Goal: Use online tool/utility

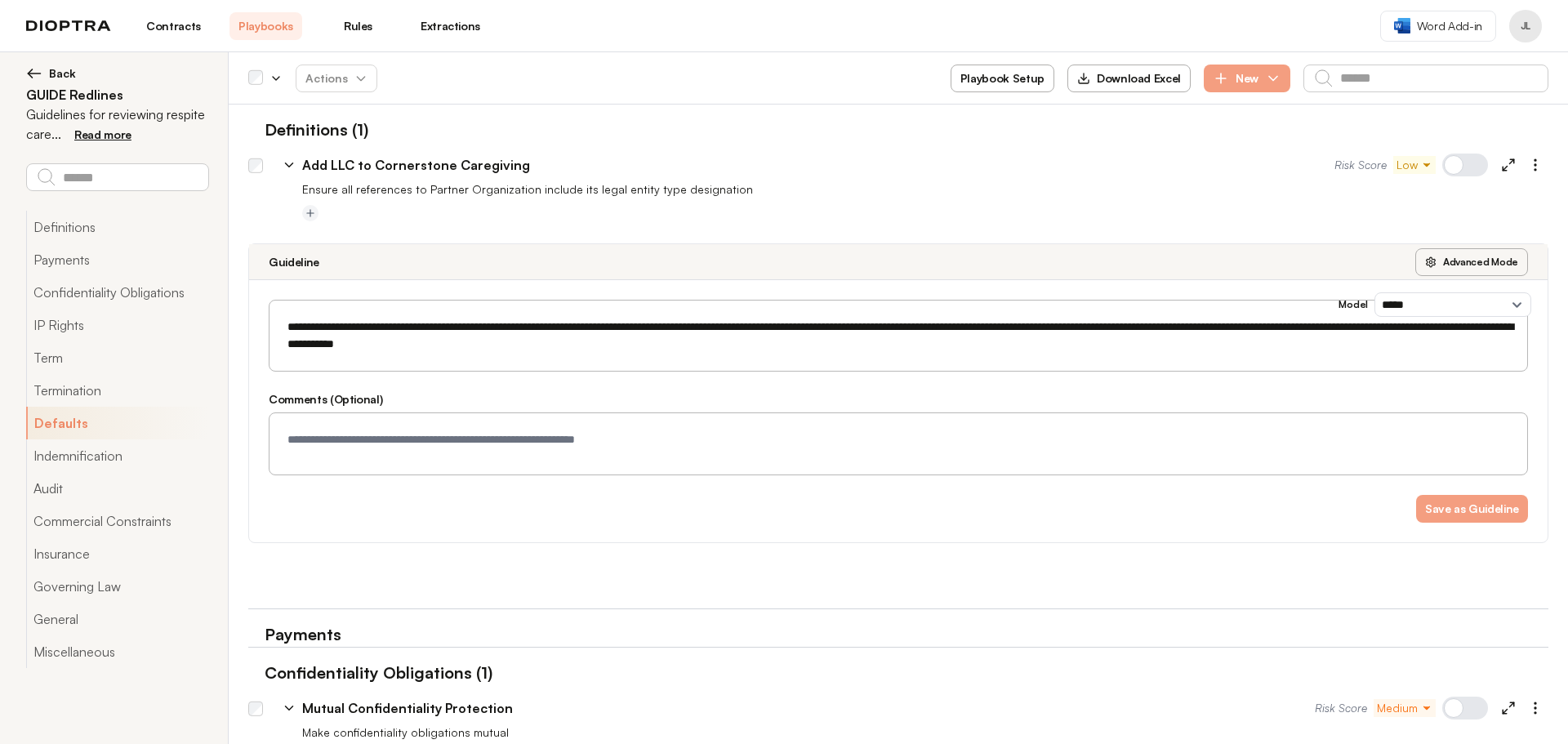
select select "*****"
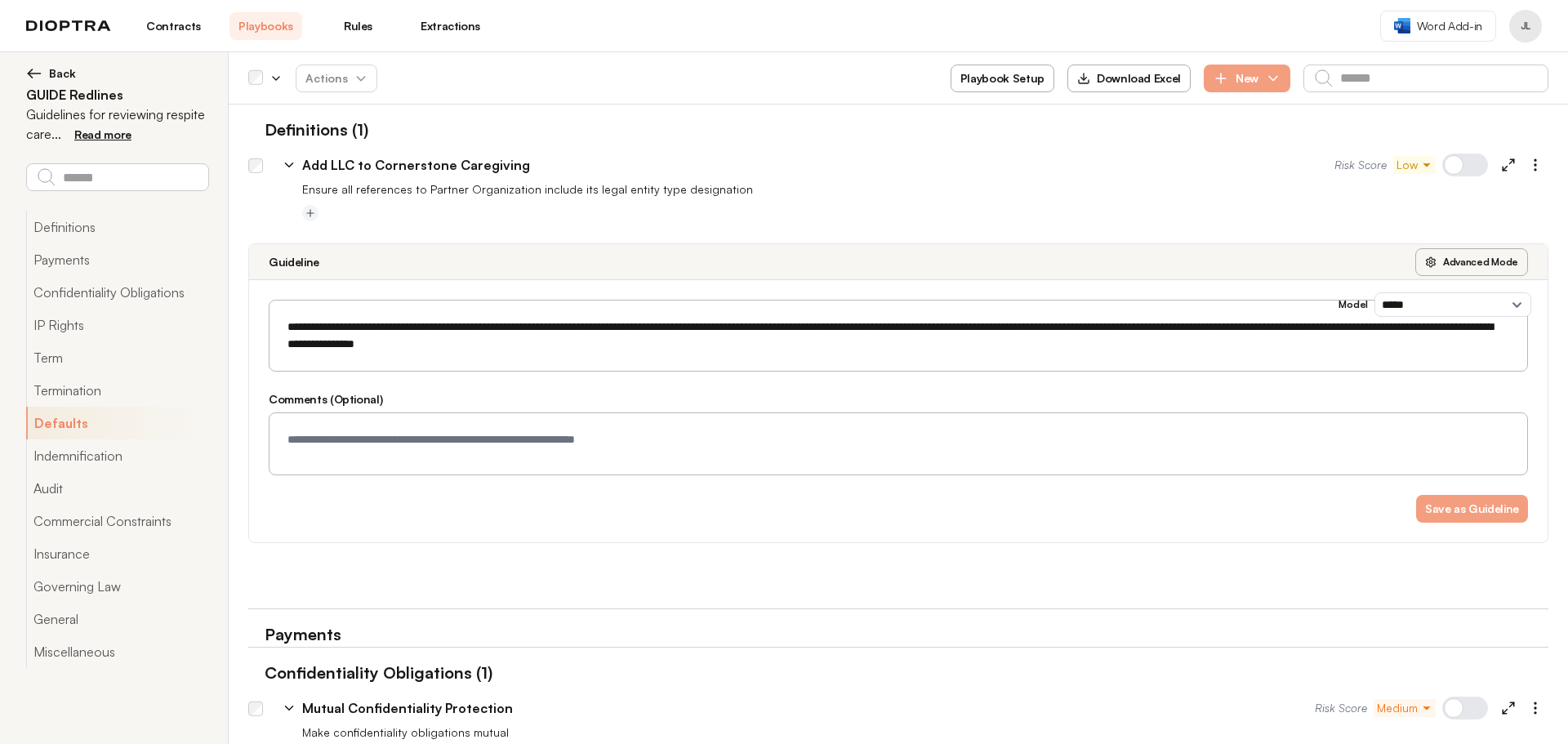
scroll to position [2346, 0]
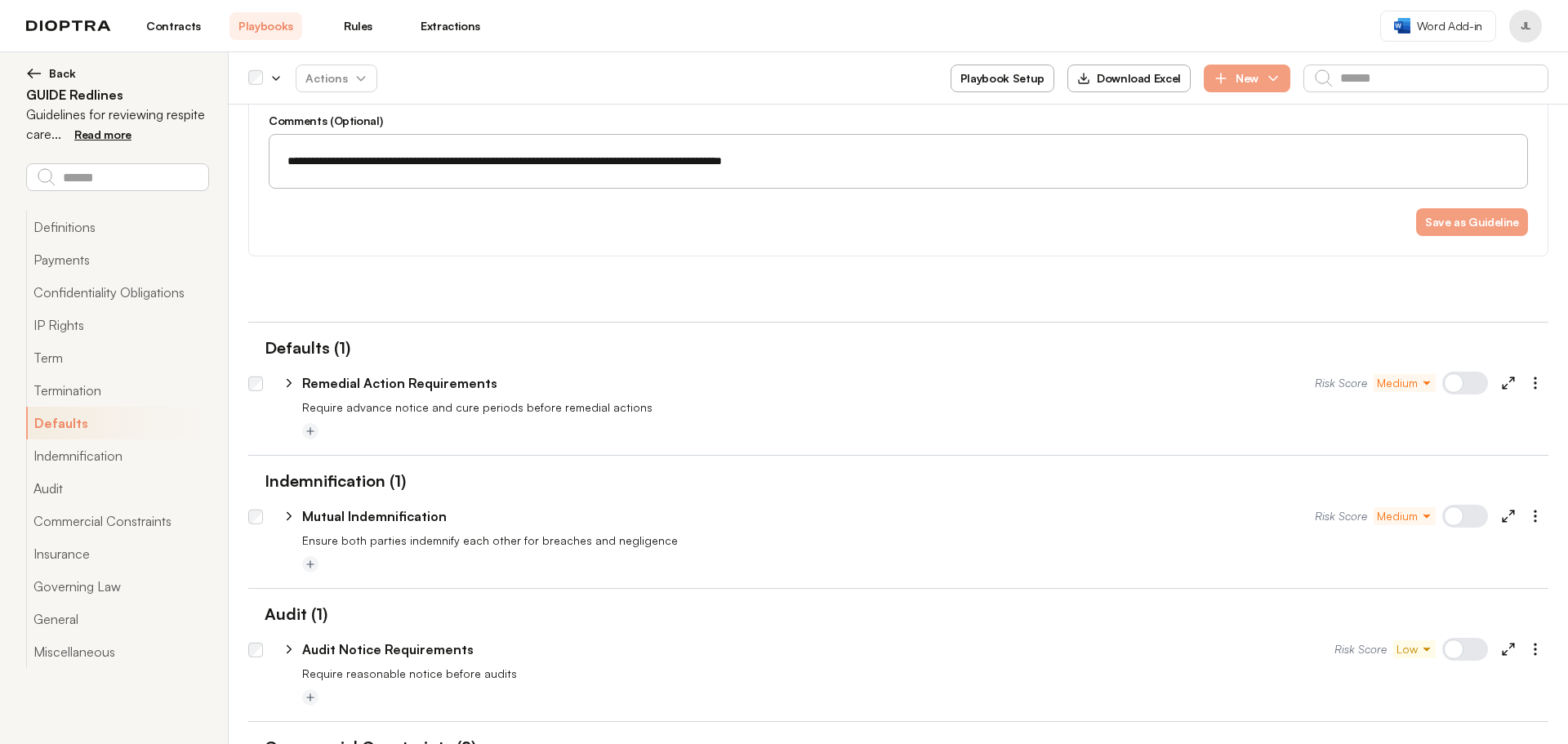
click at [717, 286] on div "**********" at bounding box center [898, 130] width 1300 height 370
